Goal: Ask a question

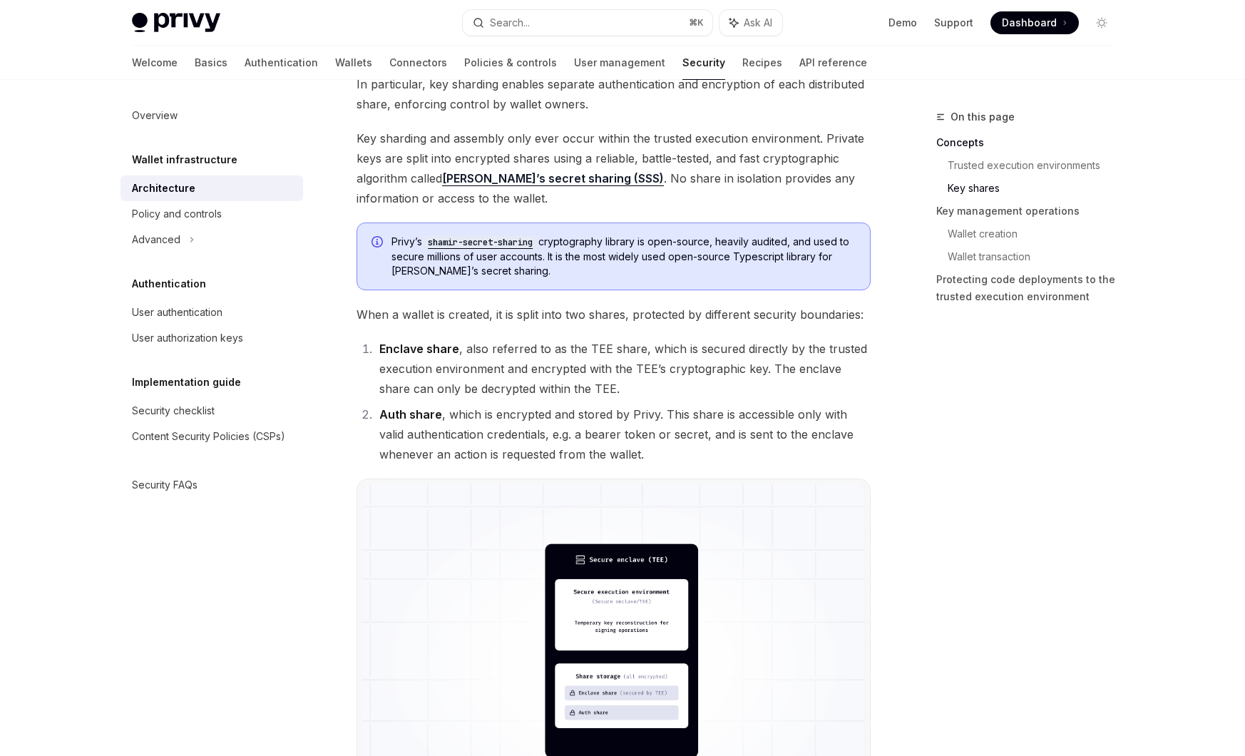
scroll to position [738, 0]
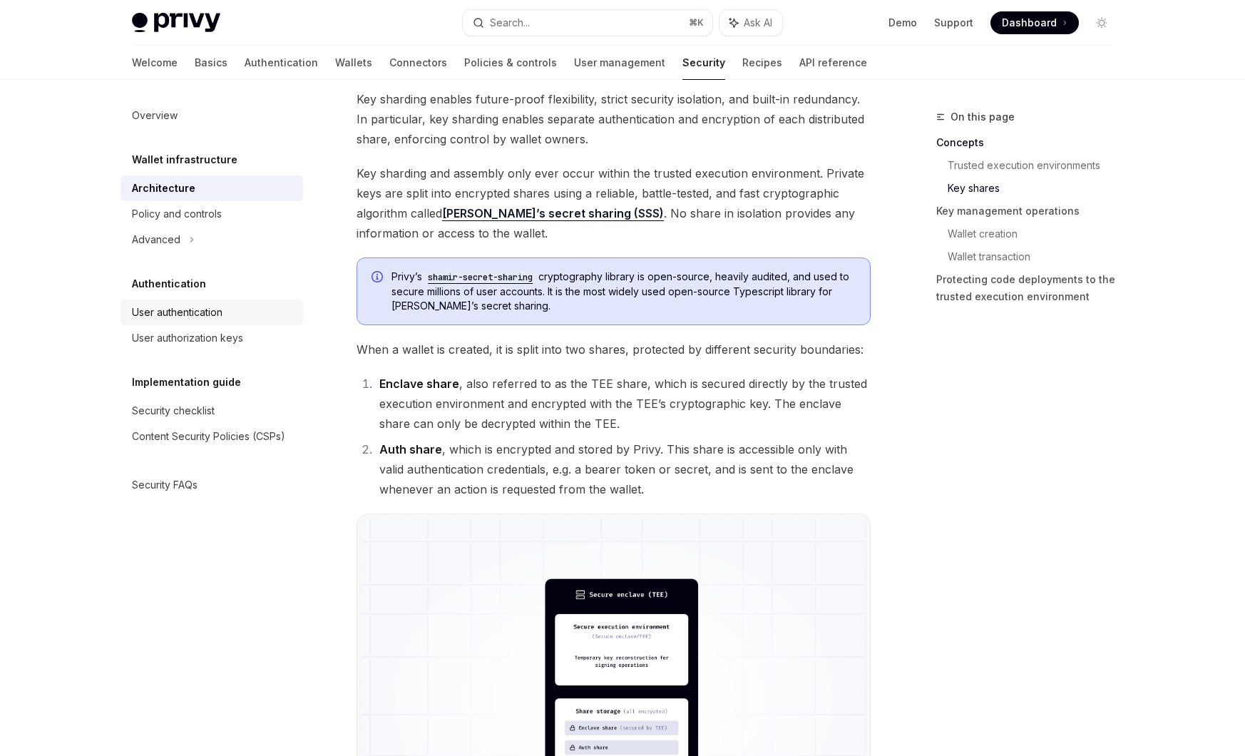
click at [207, 305] on div "User authentication" at bounding box center [177, 312] width 91 height 17
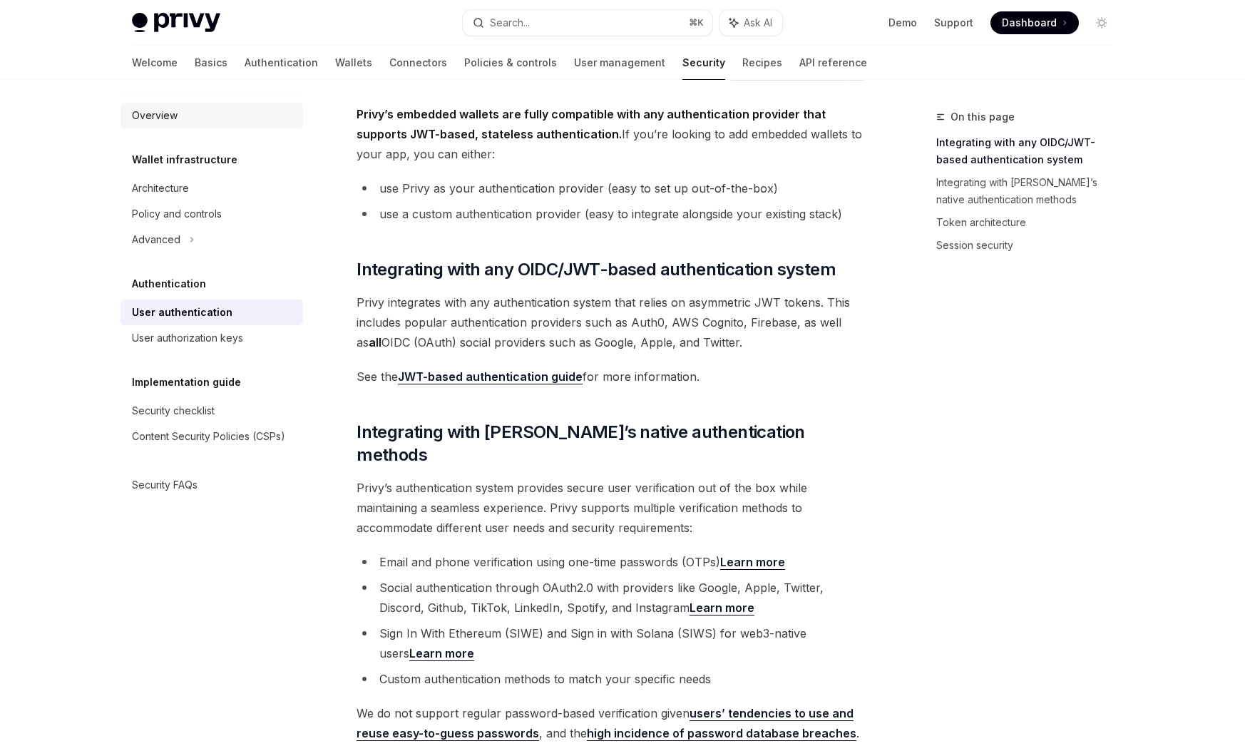
scroll to position [62, 0]
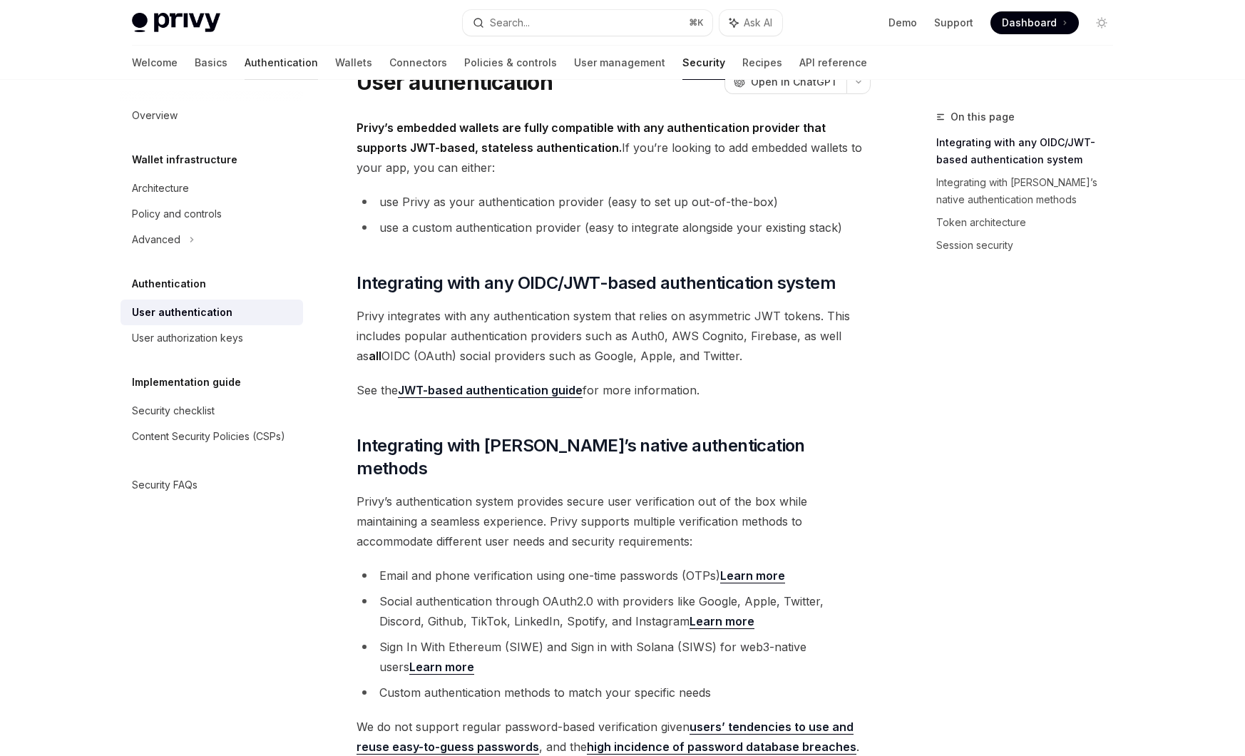
click at [245, 59] on link "Authentication" at bounding box center [281, 63] width 73 height 34
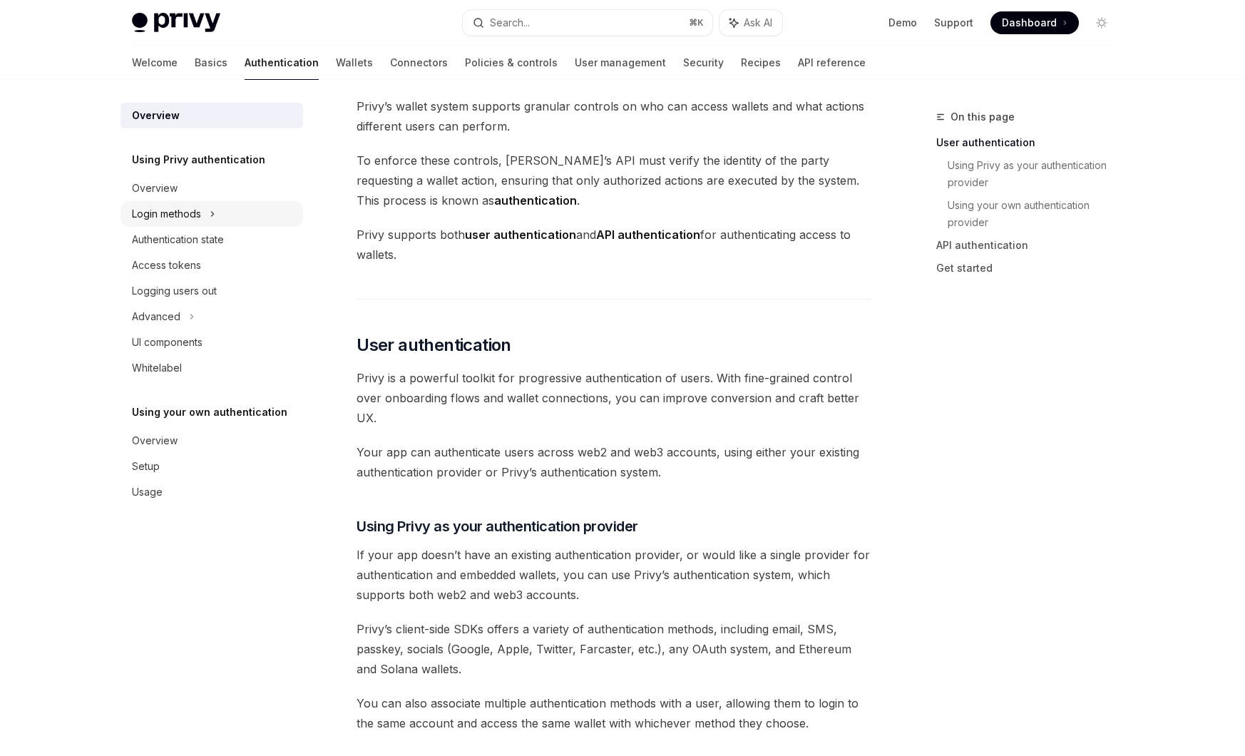
click at [215, 207] on icon at bounding box center [213, 213] width 6 height 17
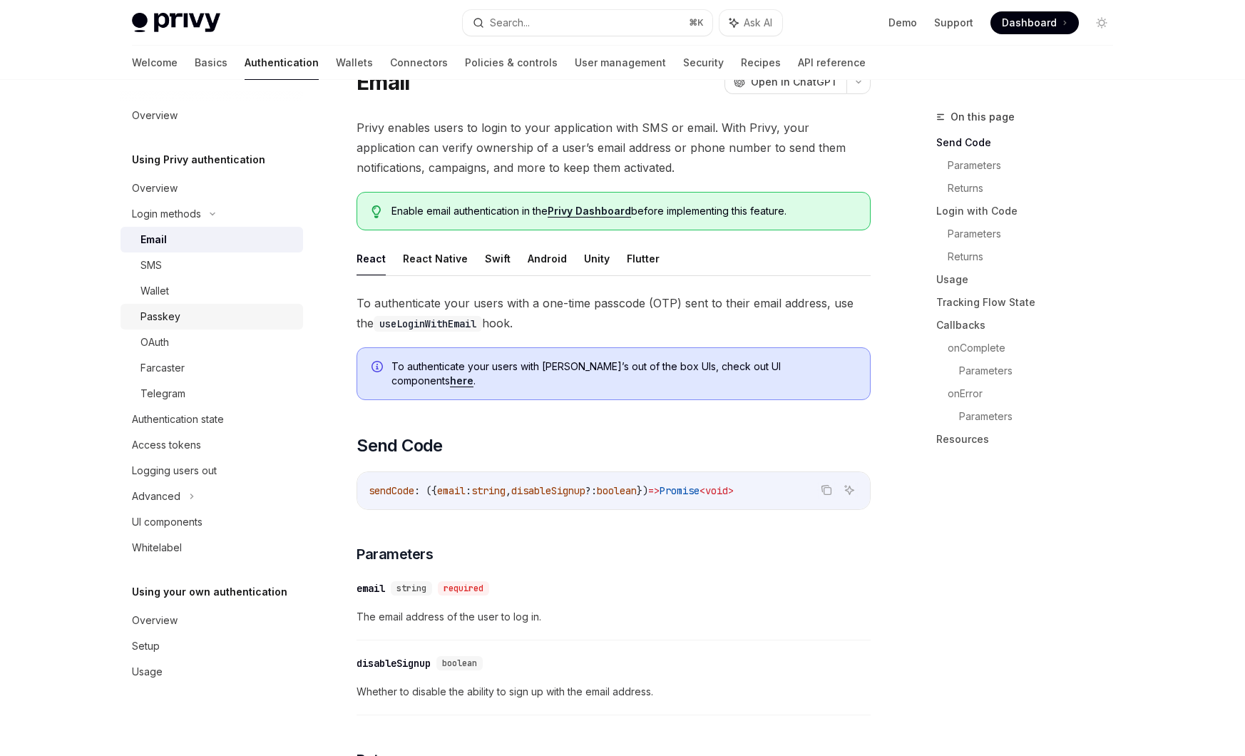
click at [161, 316] on div "Passkey" at bounding box center [160, 316] width 40 height 17
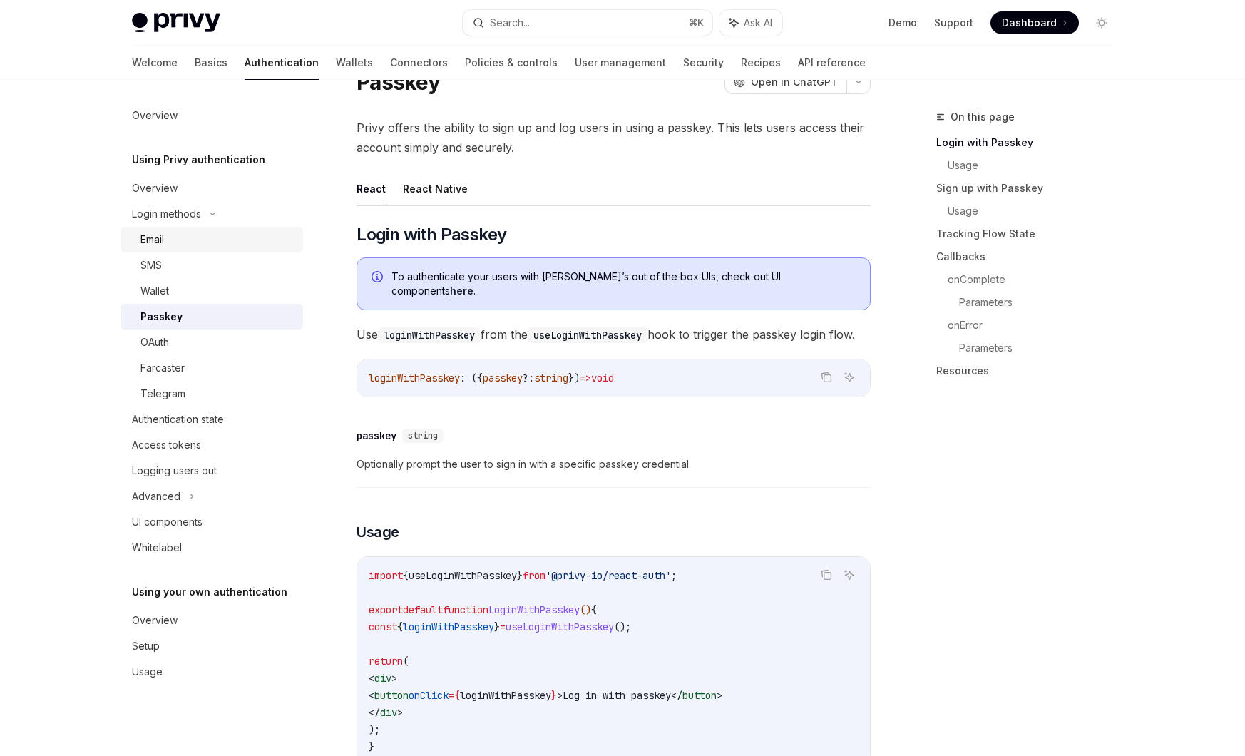
click at [167, 244] on div "Email" at bounding box center [217, 239] width 154 height 17
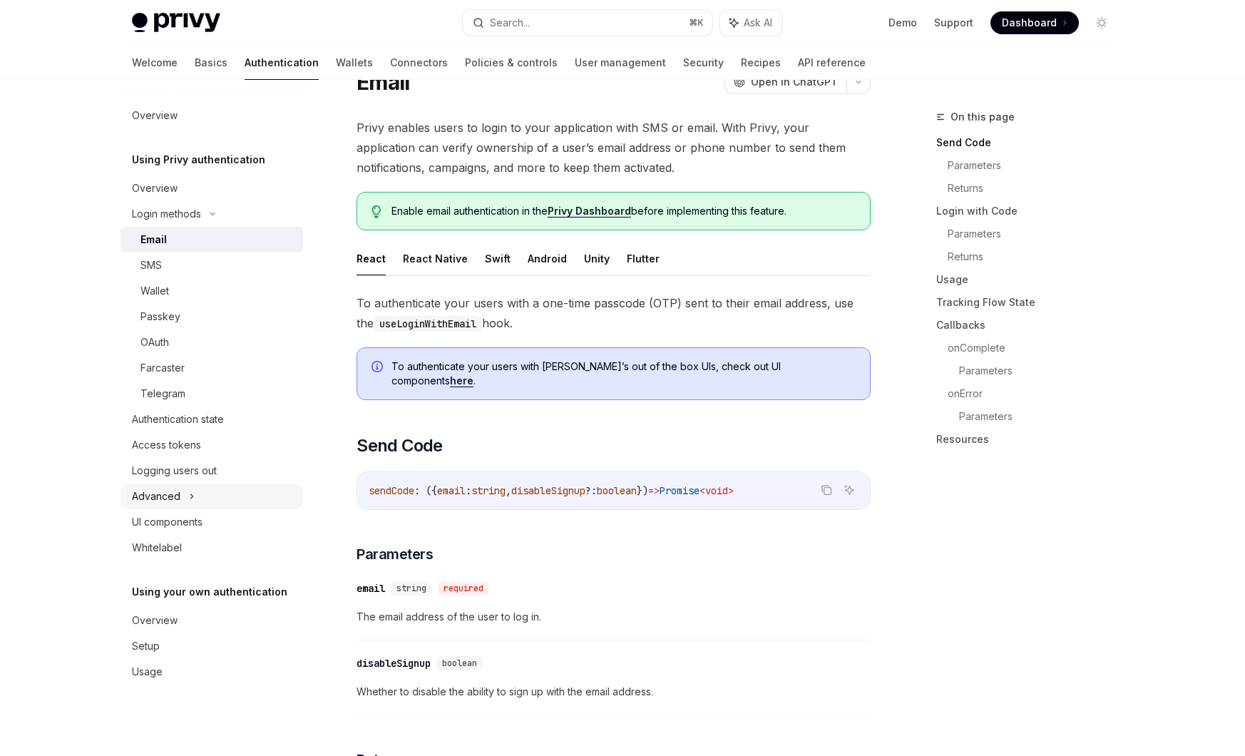
click at [193, 493] on icon at bounding box center [192, 496] width 6 height 17
click at [193, 493] on icon at bounding box center [191, 496] width 17 height 6
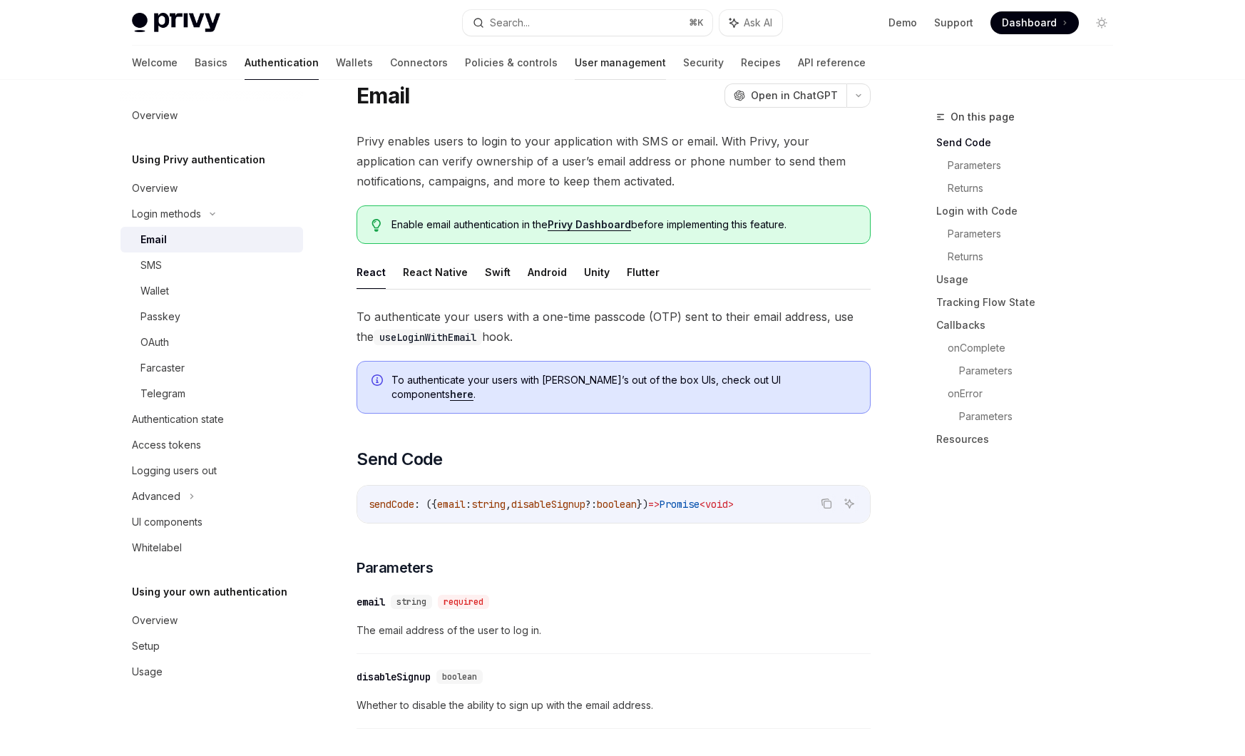
click at [575, 65] on link "User management" at bounding box center [620, 63] width 91 height 34
type textarea "*"
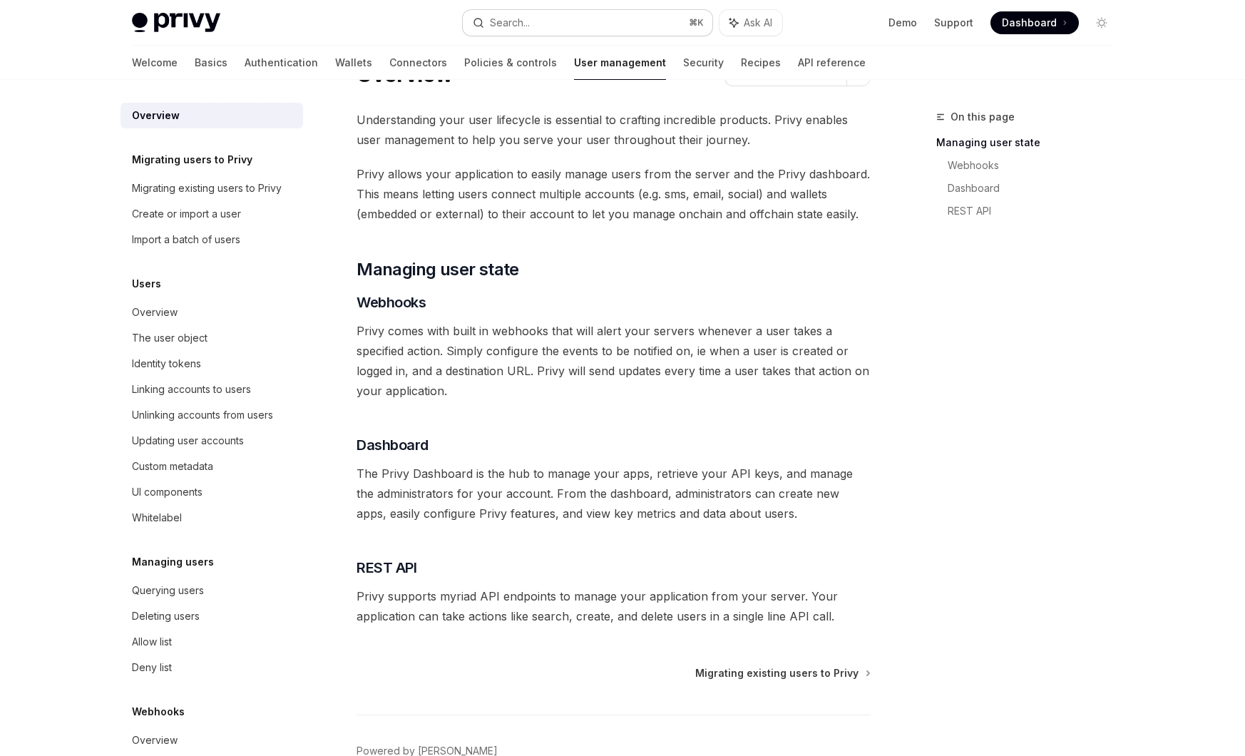
click at [519, 24] on div "Search..." at bounding box center [510, 22] width 40 height 17
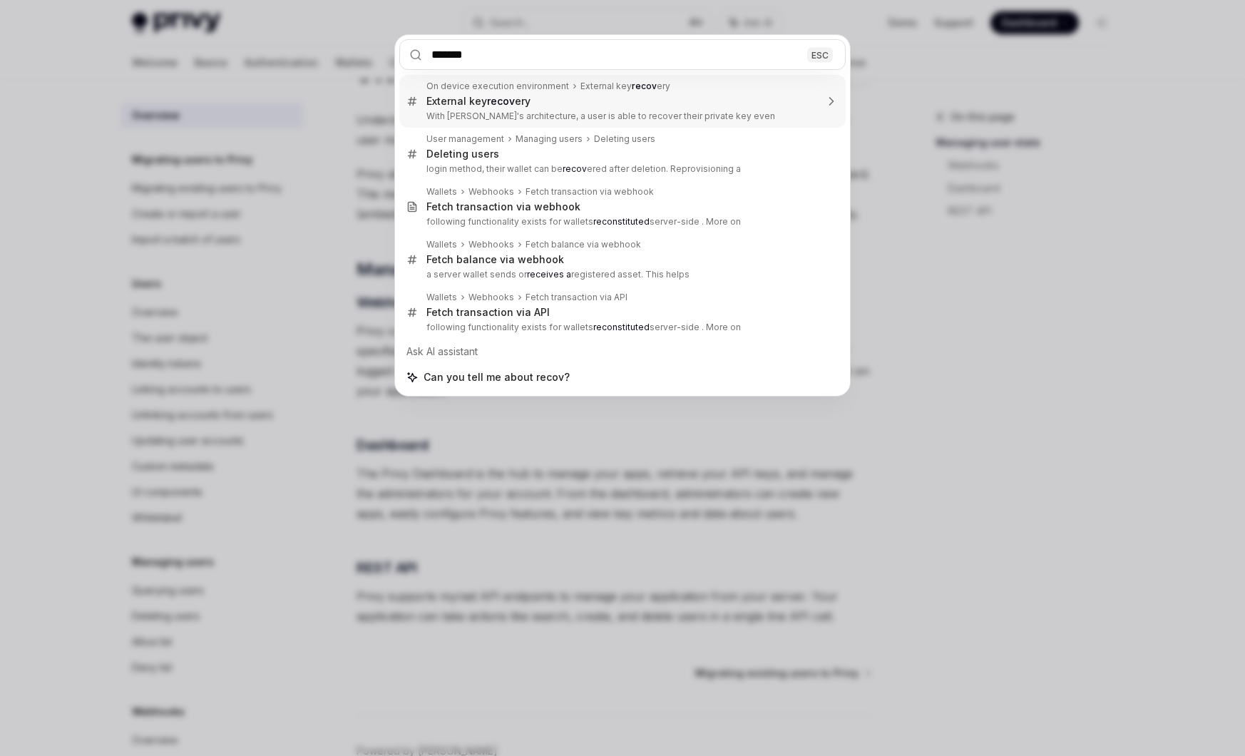
type input "********"
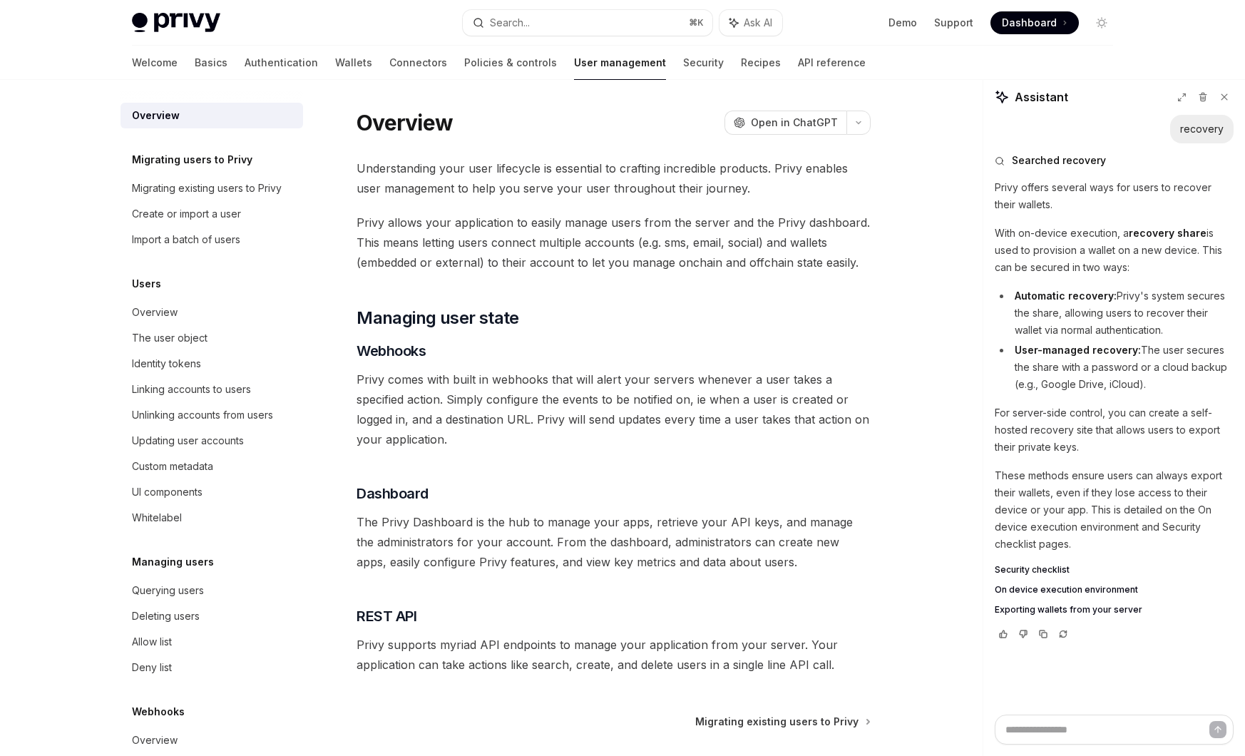
click at [1028, 565] on span "Security checklist" at bounding box center [1032, 569] width 75 height 11
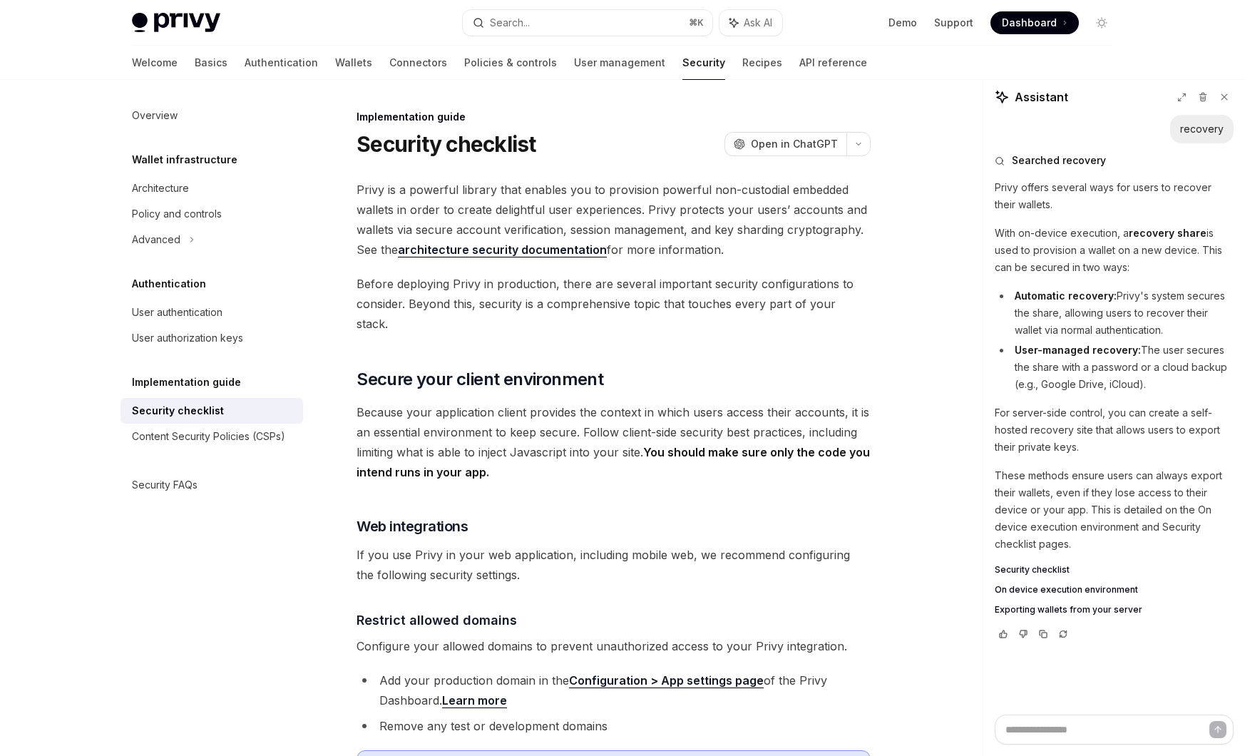
click at [524, 458] on span "Because your application client provides the context in which users access thei…" at bounding box center [614, 442] width 514 height 80
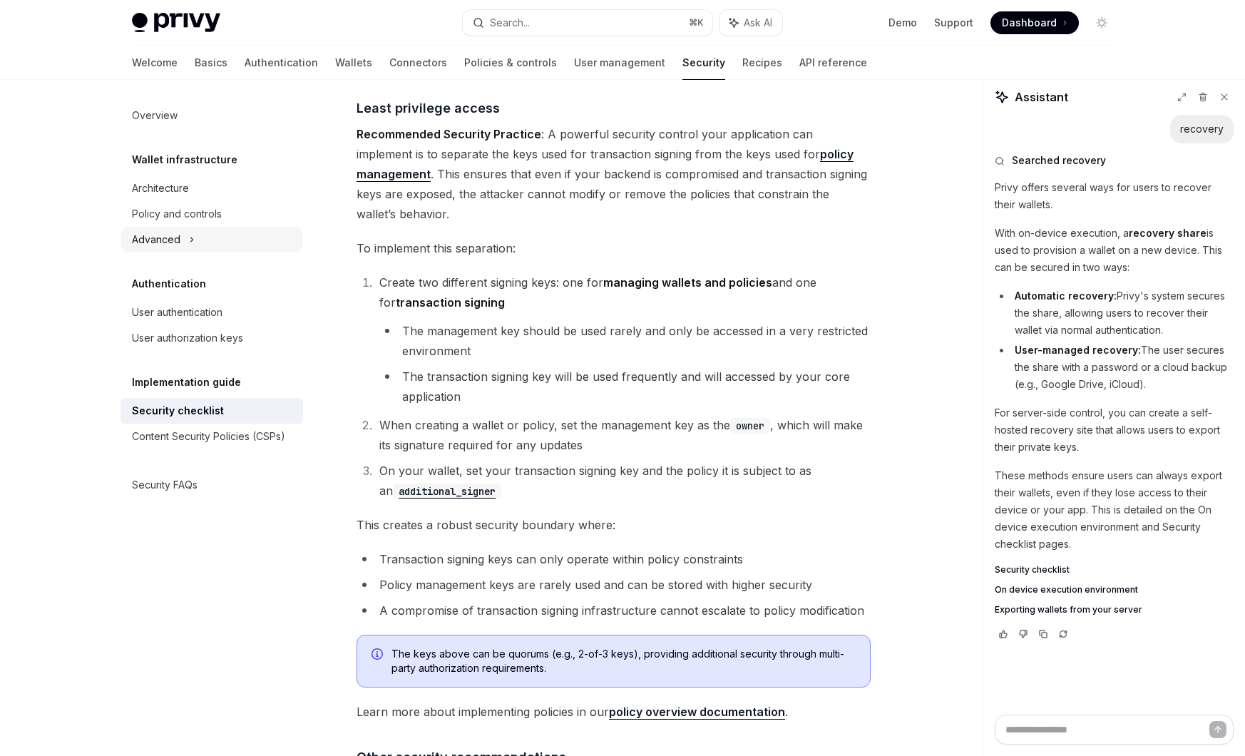
scroll to position [3120, 0]
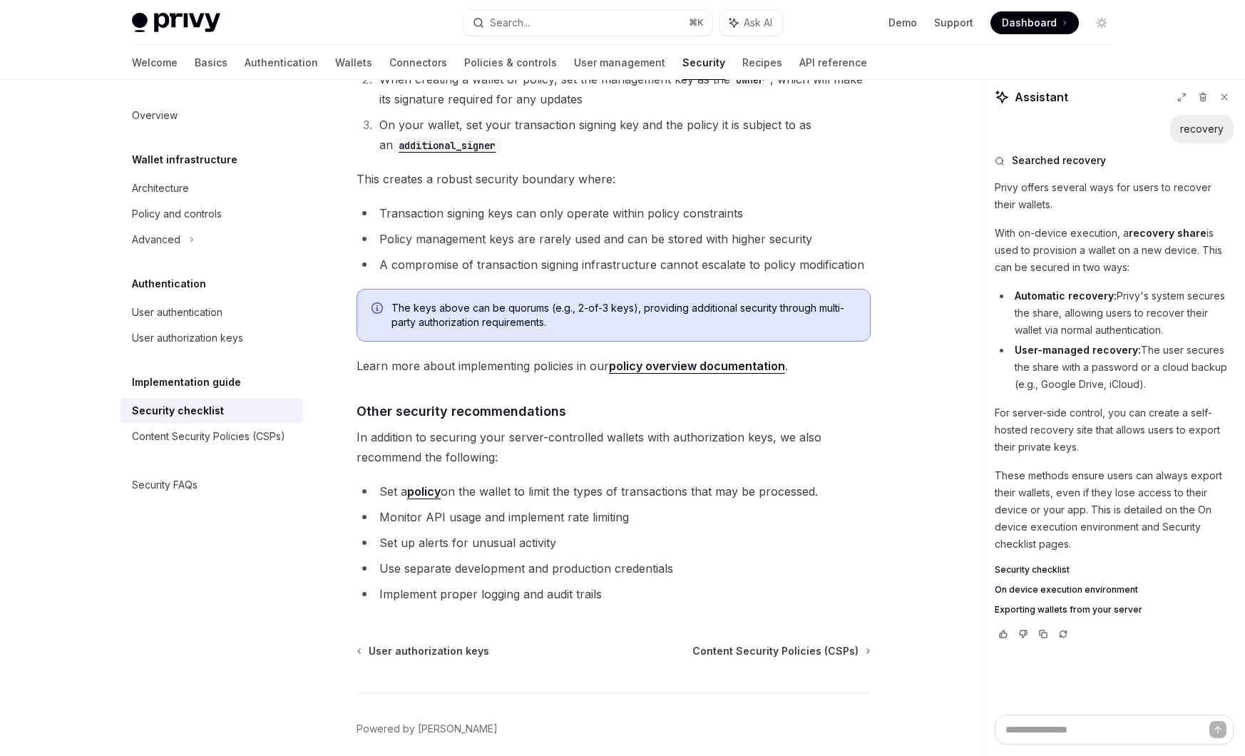
click at [1055, 612] on span "Exporting wallets from your server" at bounding box center [1069, 609] width 148 height 11
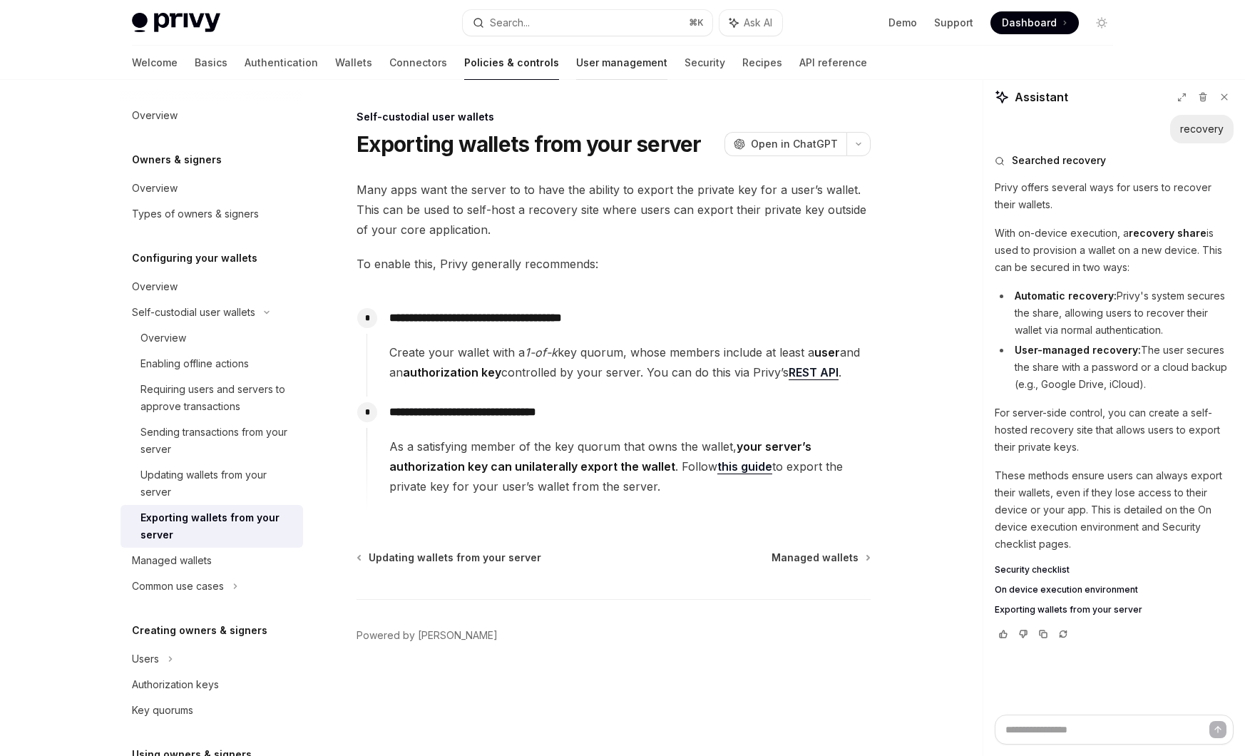
click at [576, 69] on link "User management" at bounding box center [621, 63] width 91 height 34
type textarea "*"
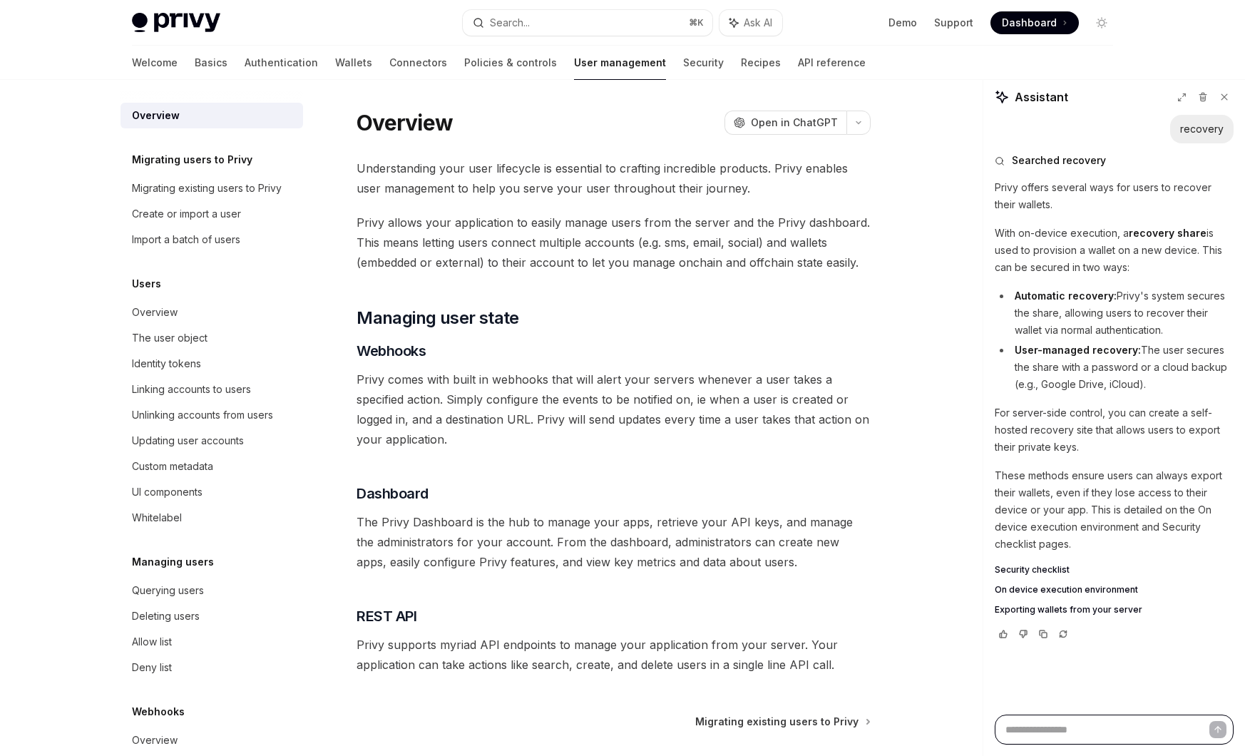
click at [1088, 743] on textarea at bounding box center [1114, 729] width 239 height 30
paste textarea "**********"
type textarea "**********"
type textarea "*"
type textarea "**********"
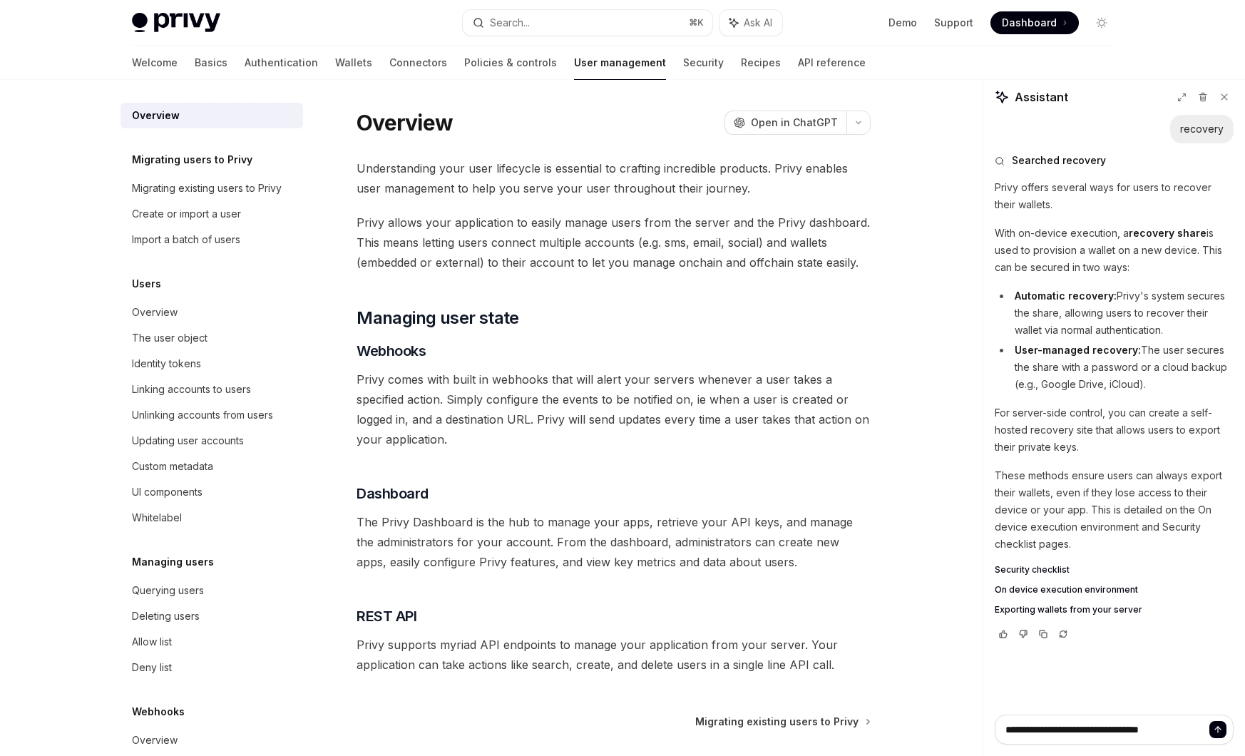
click at [1220, 734] on icon "Send message" at bounding box center [1218, 729] width 10 height 10
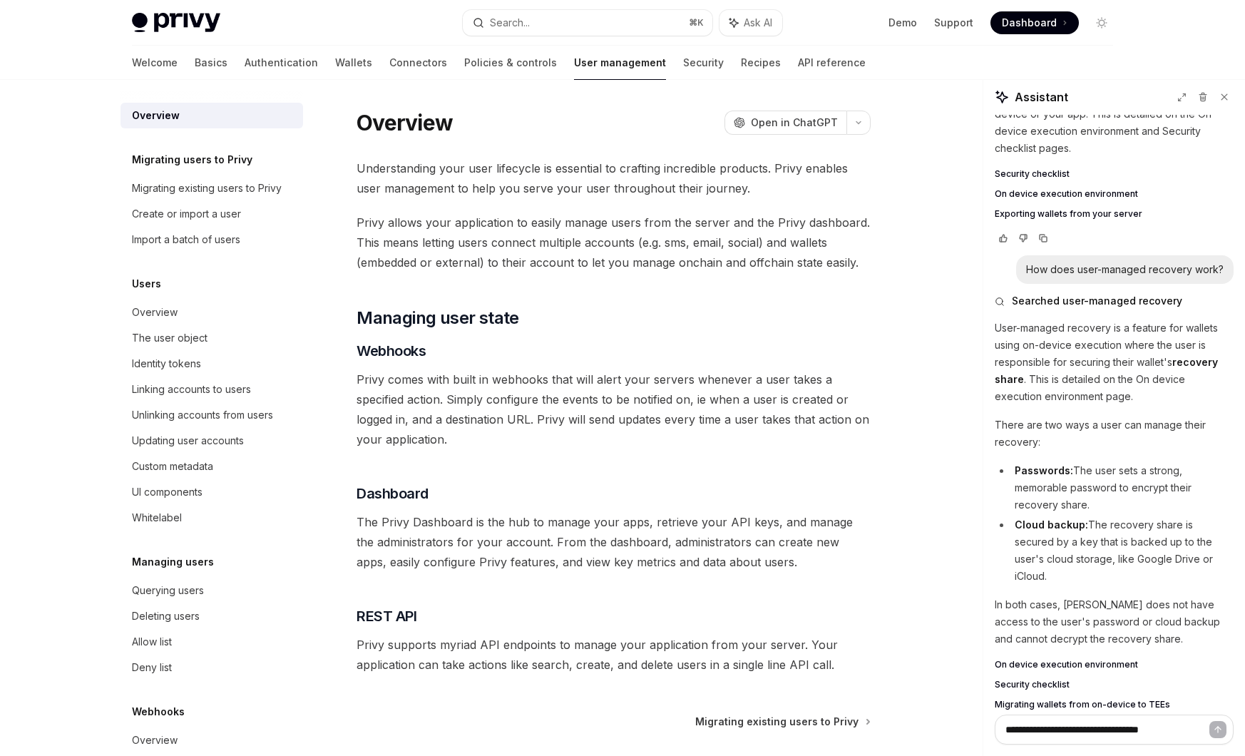
type textarea "*"
